Goal: Task Accomplishment & Management: Manage account settings

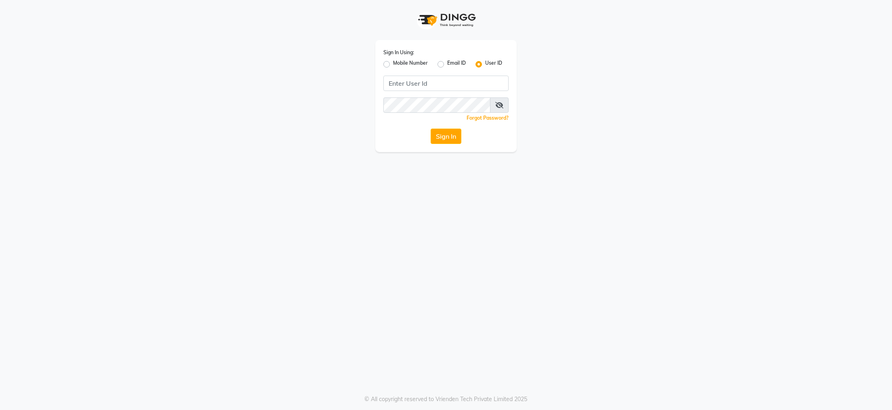
click at [401, 72] on div "Sign In Using: Mobile Number Email ID User ID Remember me Forgot Password? Sign…" at bounding box center [445, 96] width 141 height 112
click at [399, 82] on input "Username" at bounding box center [445, 83] width 125 height 15
type input "t"
type input "kite"
click at [444, 131] on button "Sign In" at bounding box center [446, 135] width 31 height 15
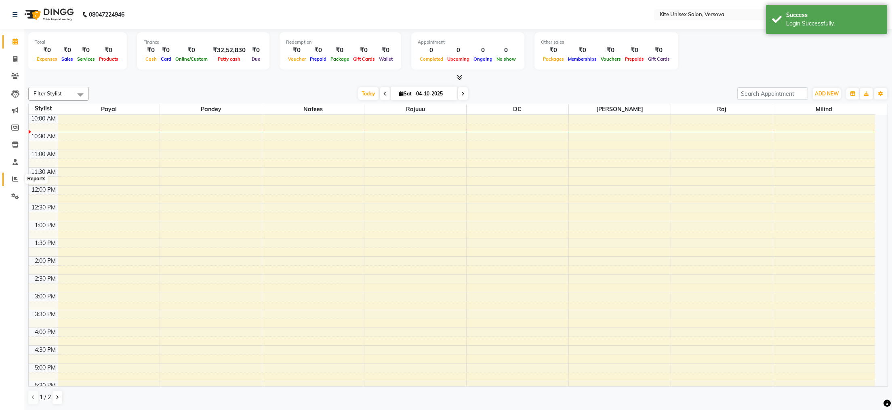
click at [15, 179] on icon at bounding box center [15, 179] width 6 height 6
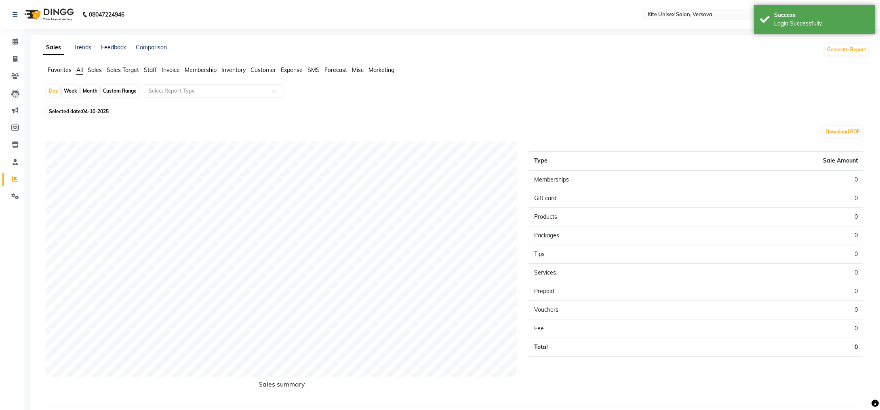
click at [95, 91] on div "Month" at bounding box center [90, 90] width 19 height 11
select select "10"
select select "2025"
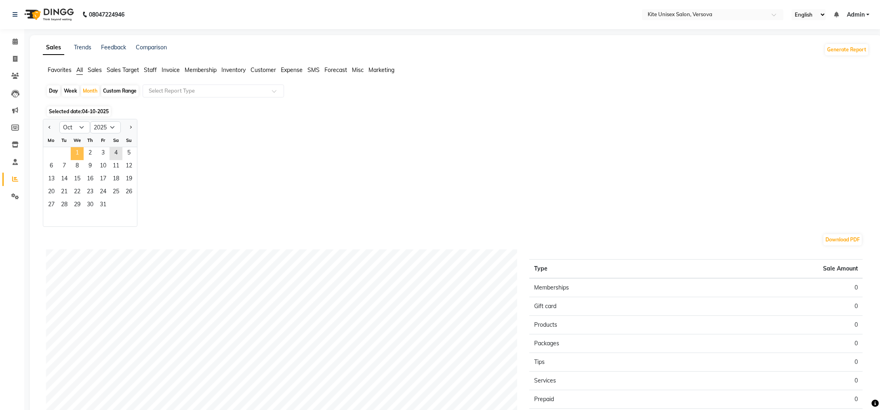
click at [75, 149] on span "1" at bounding box center [77, 153] width 13 height 13
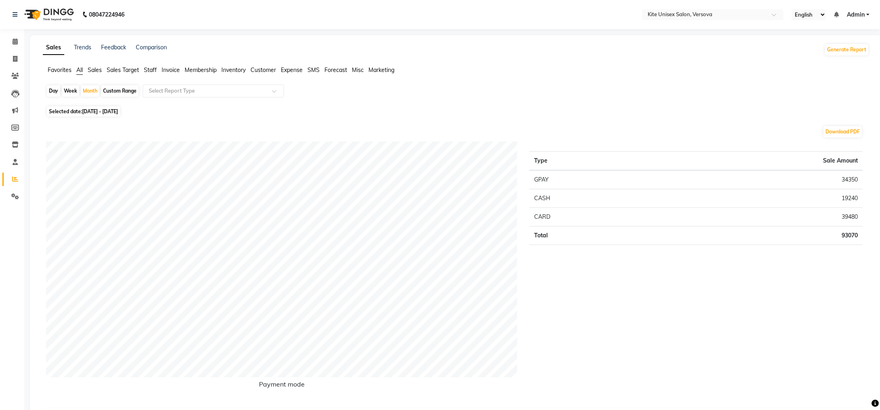
click at [151, 70] on span "Staff" at bounding box center [150, 69] width 13 height 7
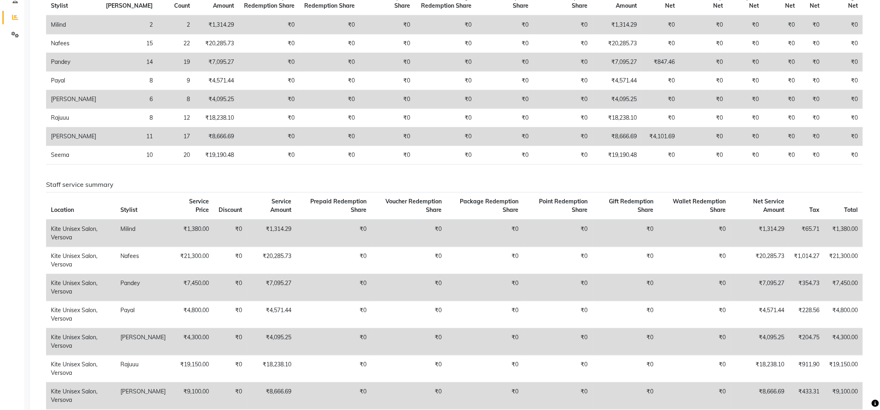
scroll to position [242, 0]
